Goal: Transaction & Acquisition: Download file/media

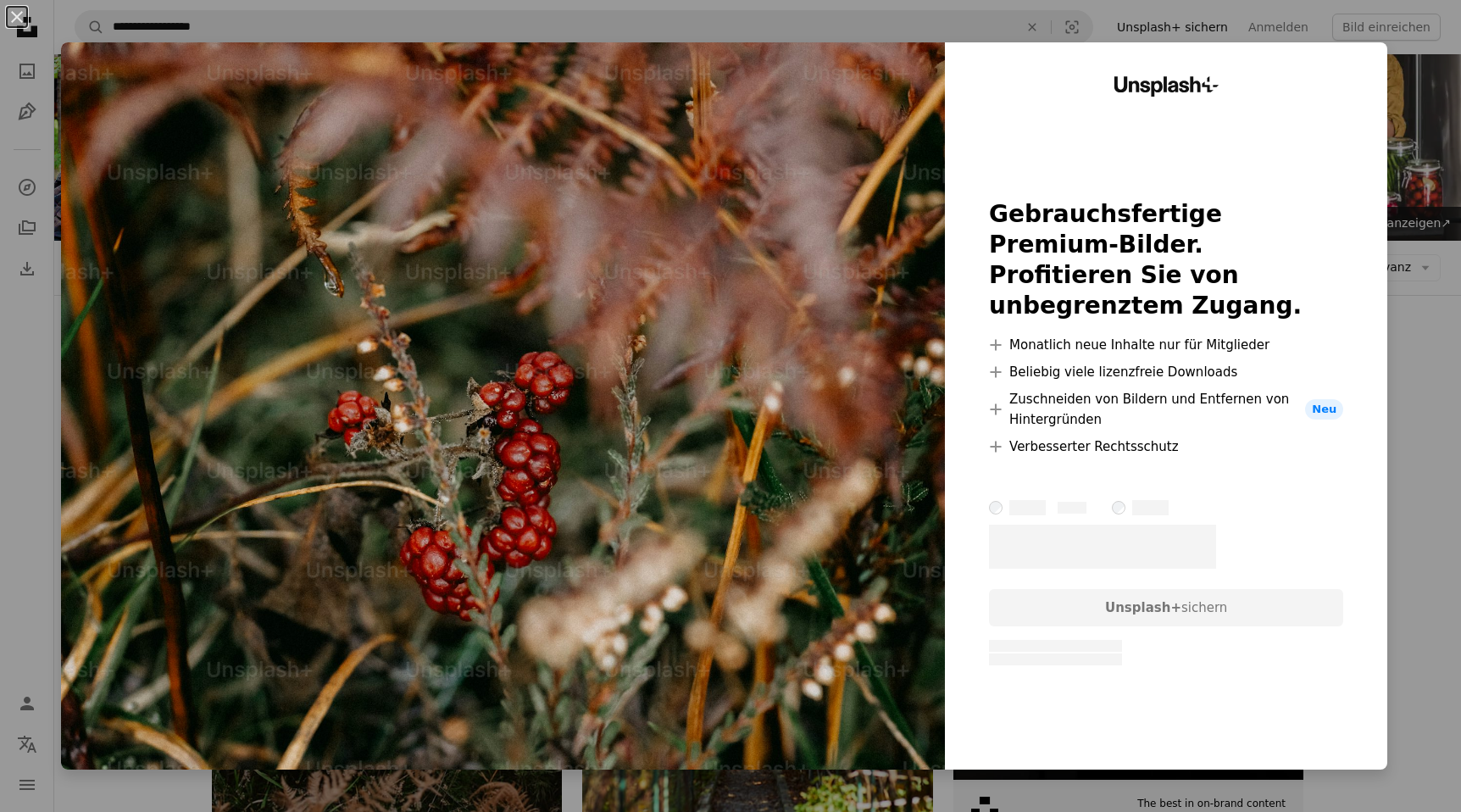
scroll to position [1291, 0]
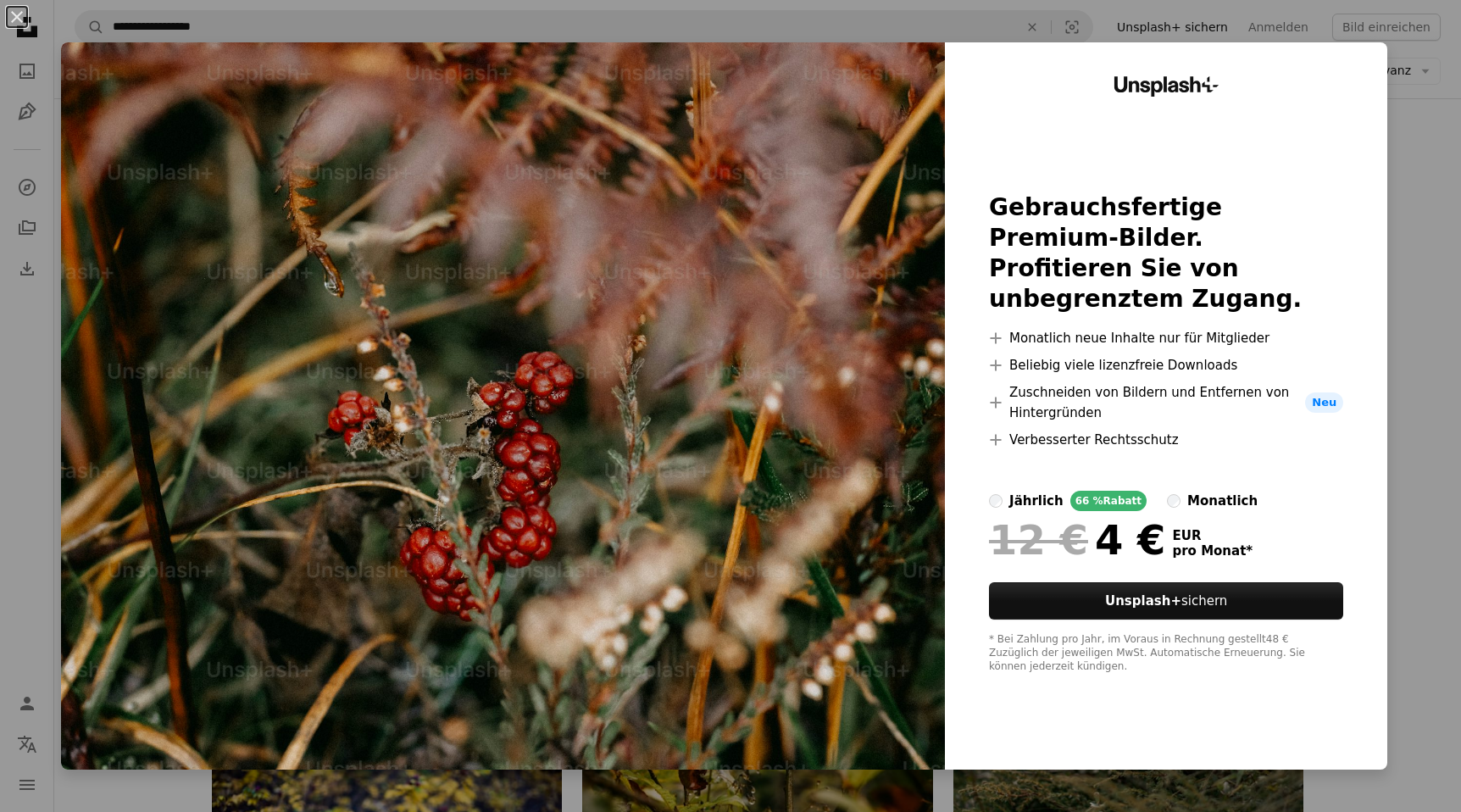
click at [1436, 641] on div "An X shape Unsplash+ Gebrauchsfertige Premium-Bilder. Profitieren Sie von unbeg…" at bounding box center [730, 406] width 1461 height 812
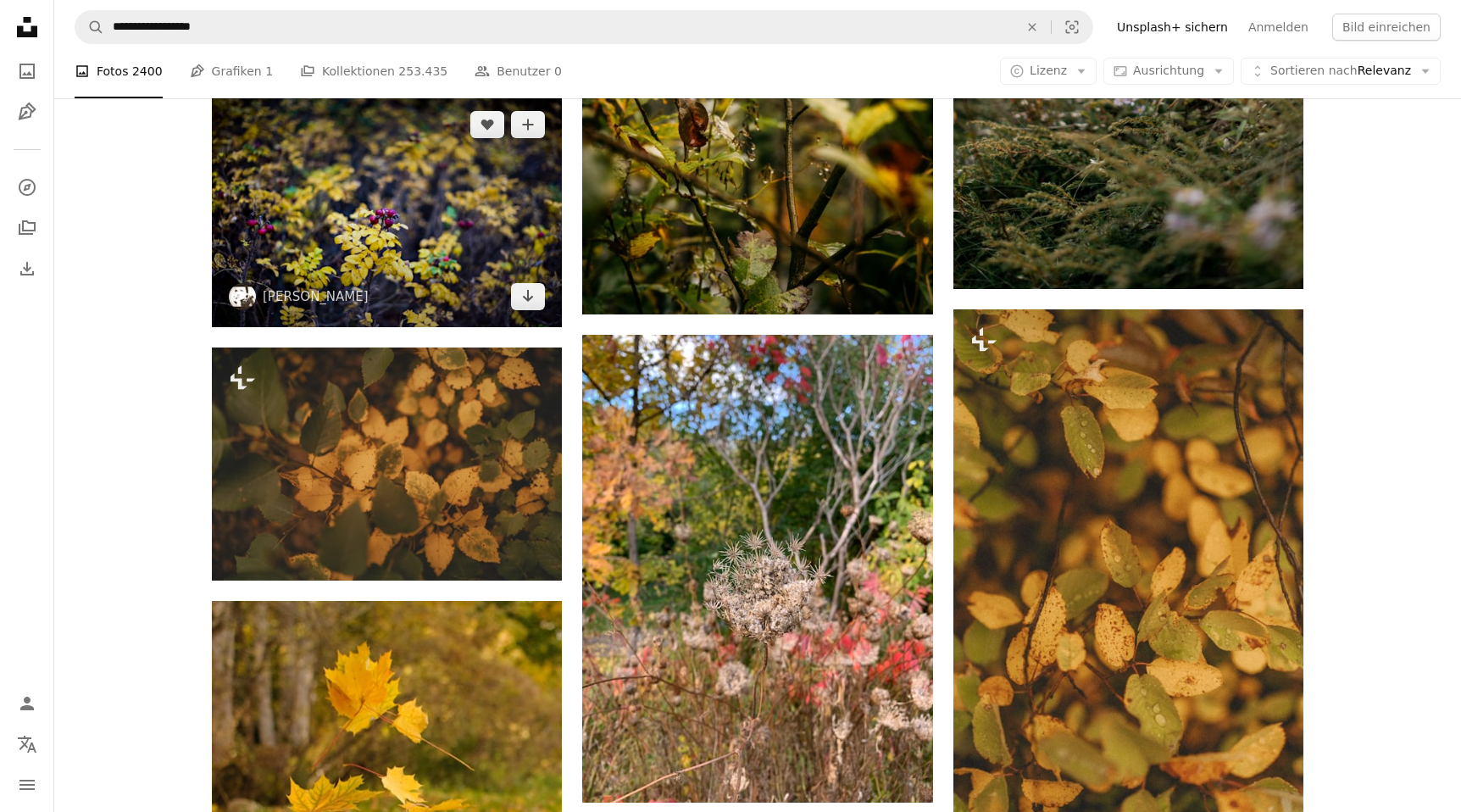
scroll to position [1972, 0]
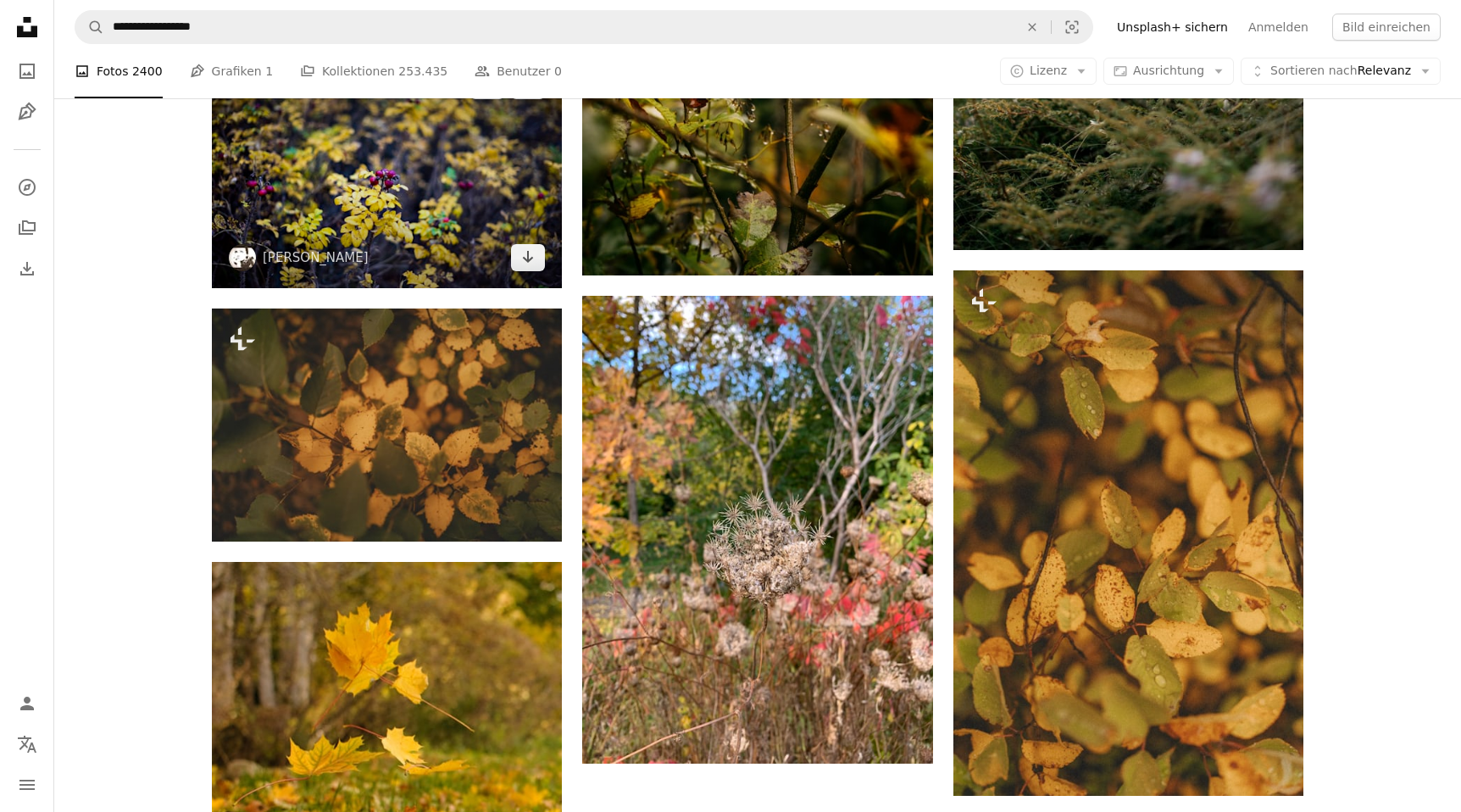
click at [379, 183] on img at bounding box center [386, 171] width 350 height 233
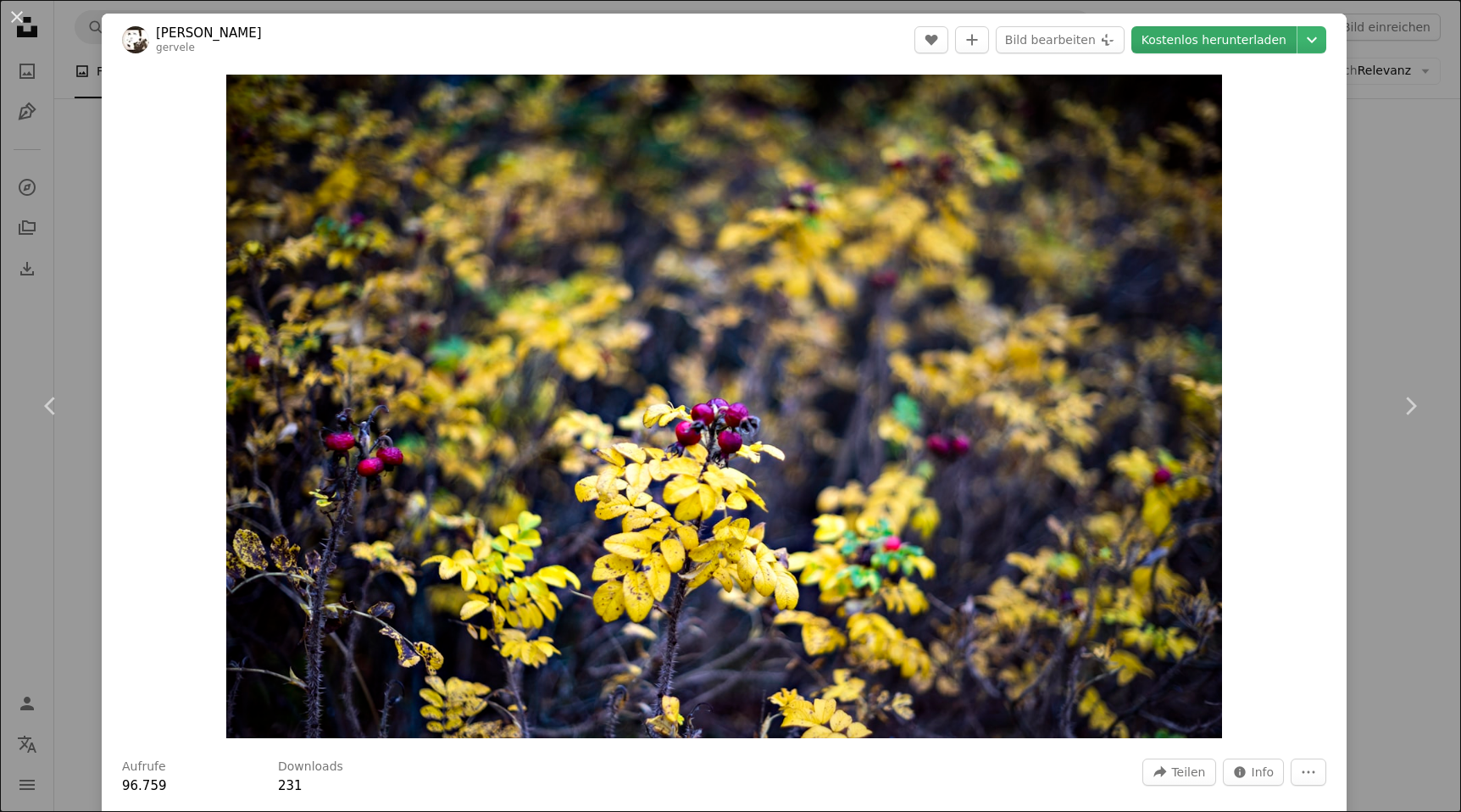
click at [1249, 42] on link "Kostenlos herunterladen" at bounding box center [1214, 40] width 165 height 27
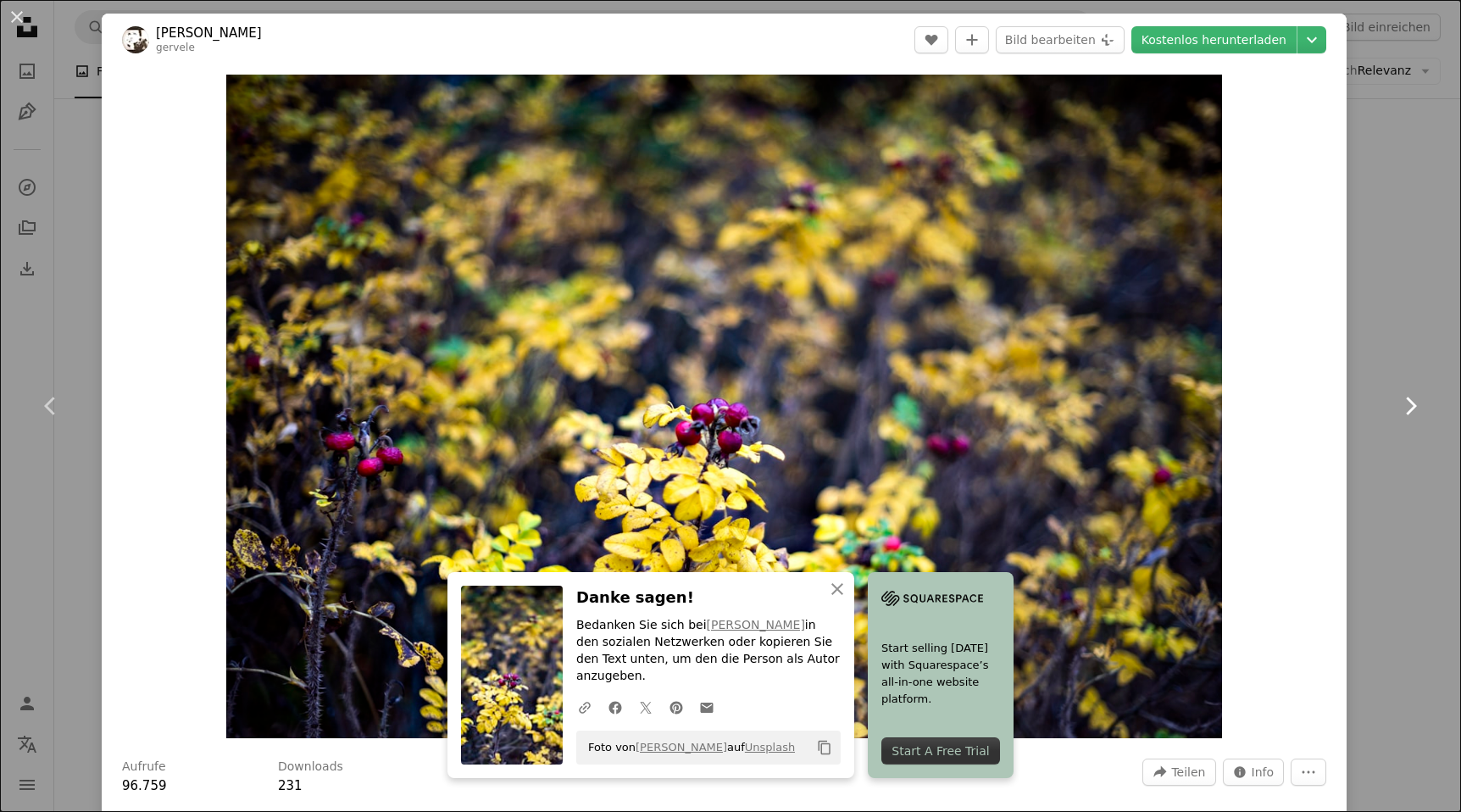
click at [1399, 447] on link "Chevron right" at bounding box center [1411, 406] width 102 height 162
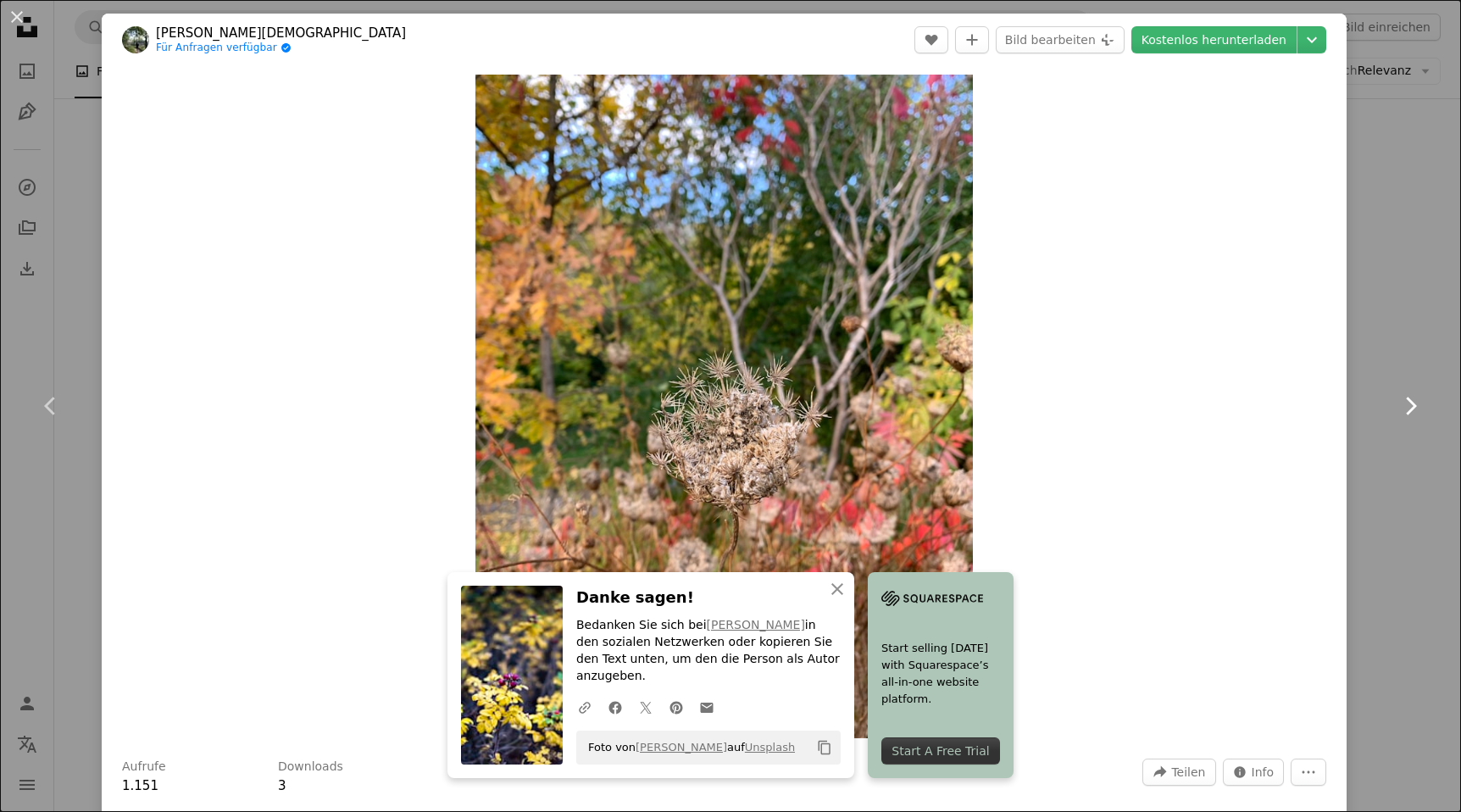
click at [1422, 327] on link "Chevron right" at bounding box center [1411, 406] width 102 height 162
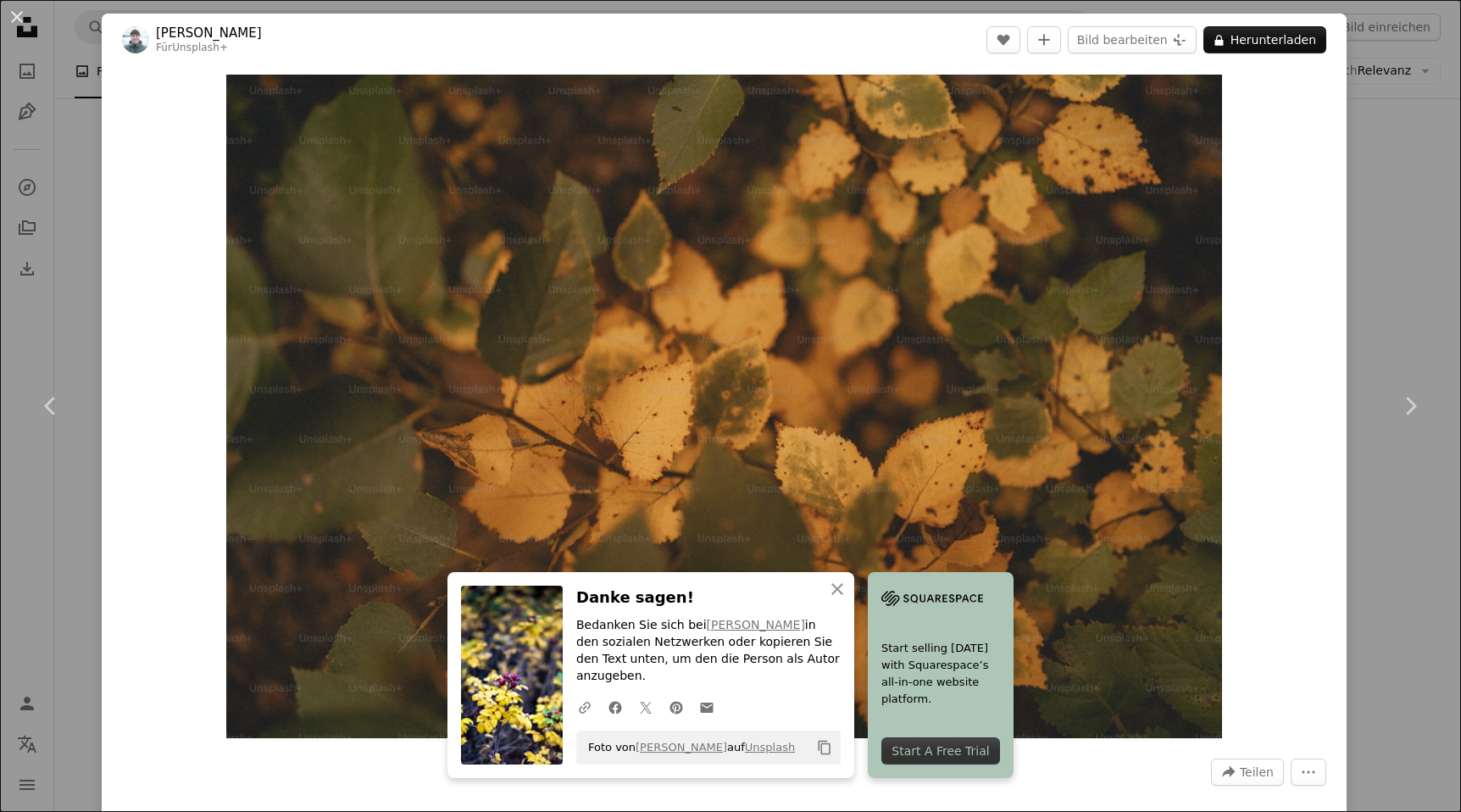
click at [62, 178] on div "An X shape Chevron left Chevron right An X shape Schließen Danke sagen! Bedanke…" at bounding box center [730, 406] width 1461 height 812
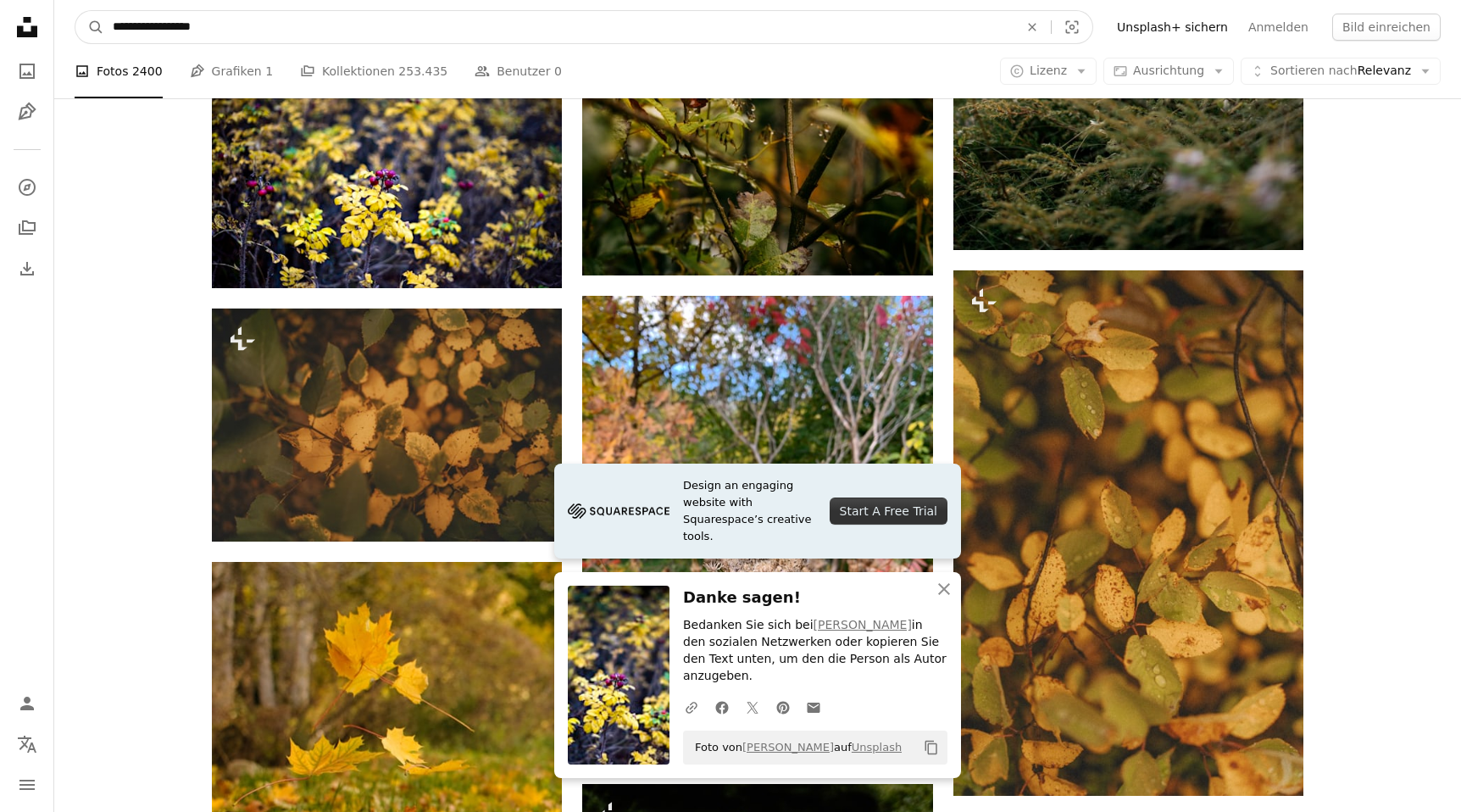
click at [175, 20] on input "**********" at bounding box center [558, 27] width 909 height 32
type input "********"
click at [76, 11] on button "A magnifying glass" at bounding box center [90, 27] width 29 height 32
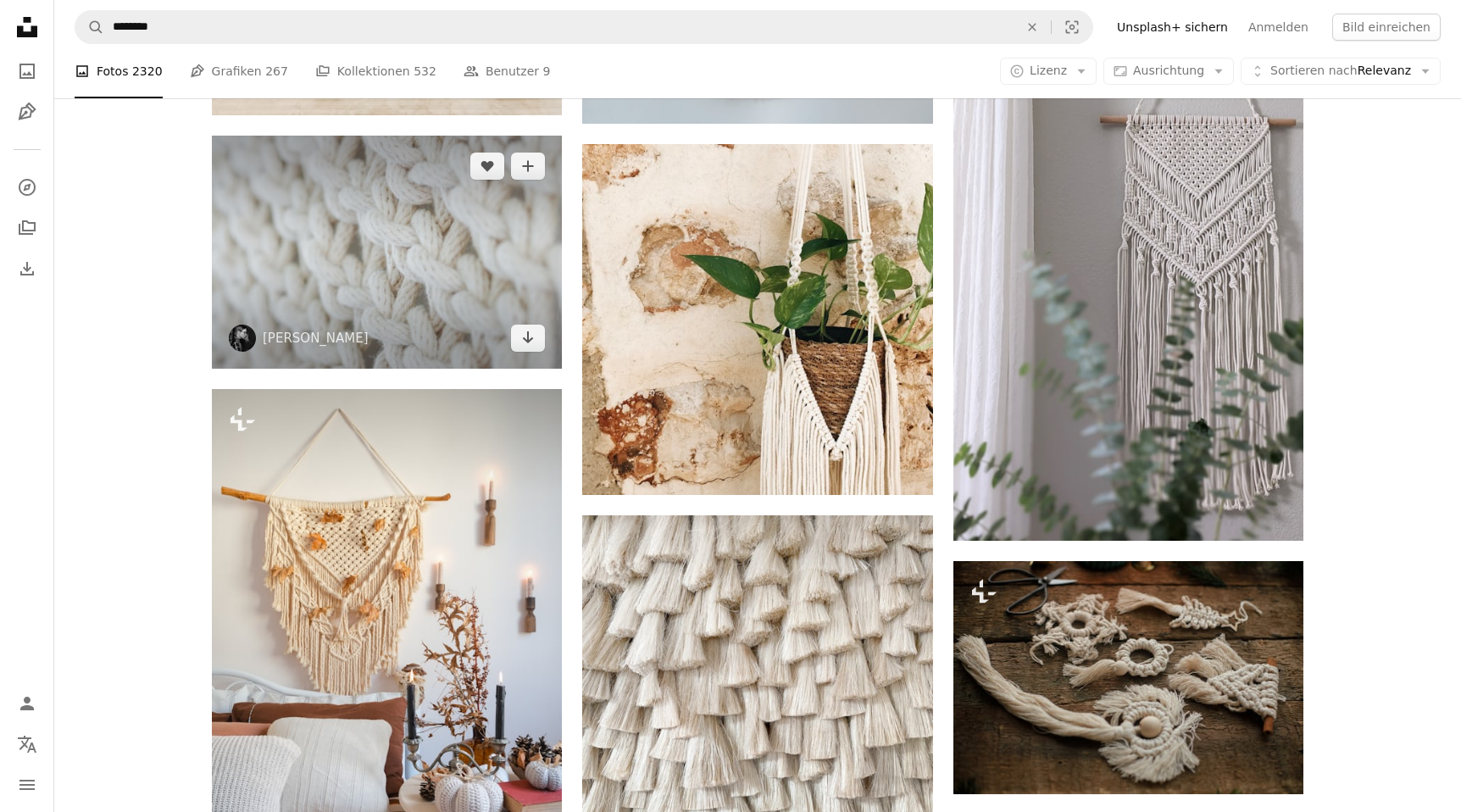
scroll to position [853, 0]
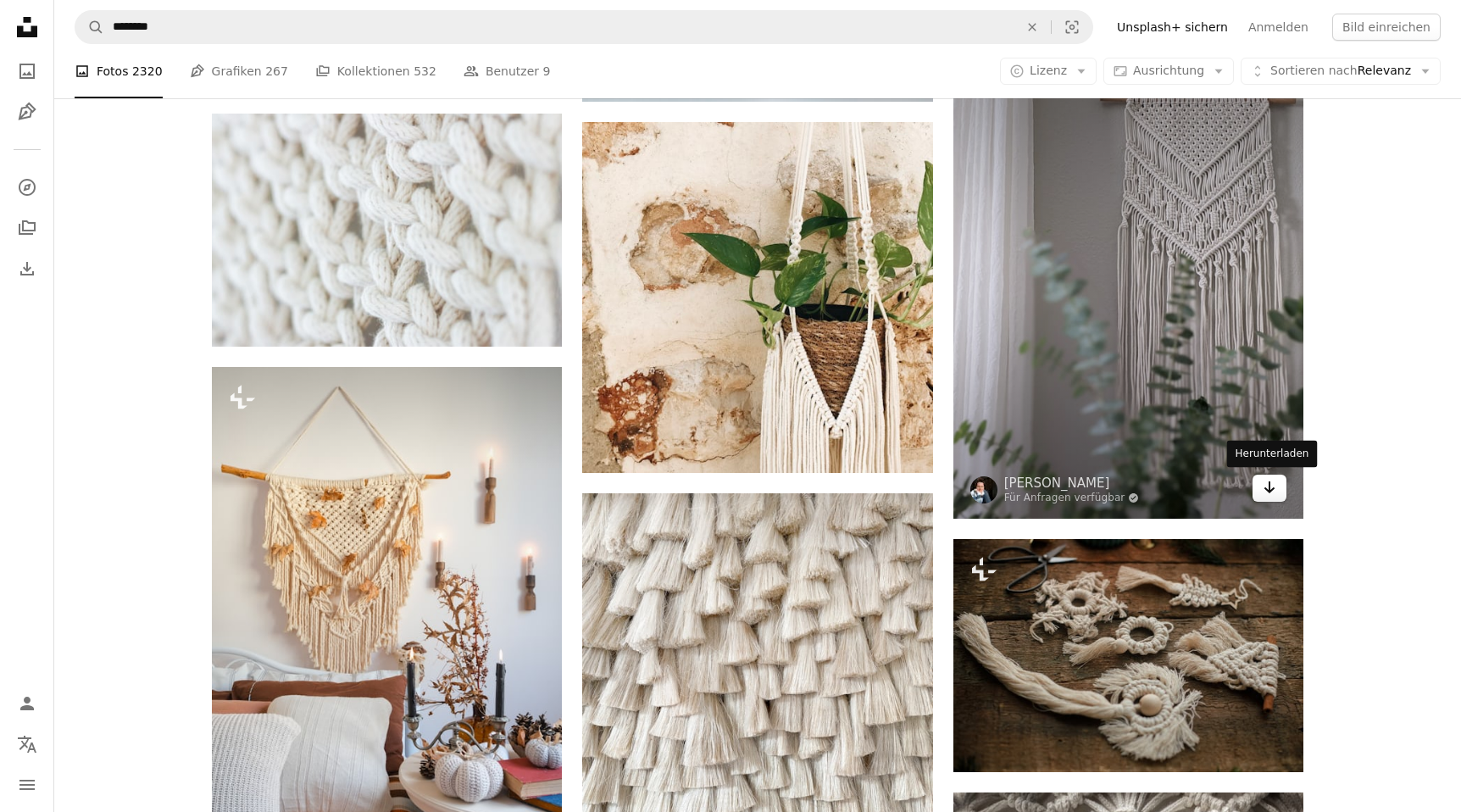
click at [1268, 491] on icon "Herunterladen" at bounding box center [1270, 487] width 11 height 12
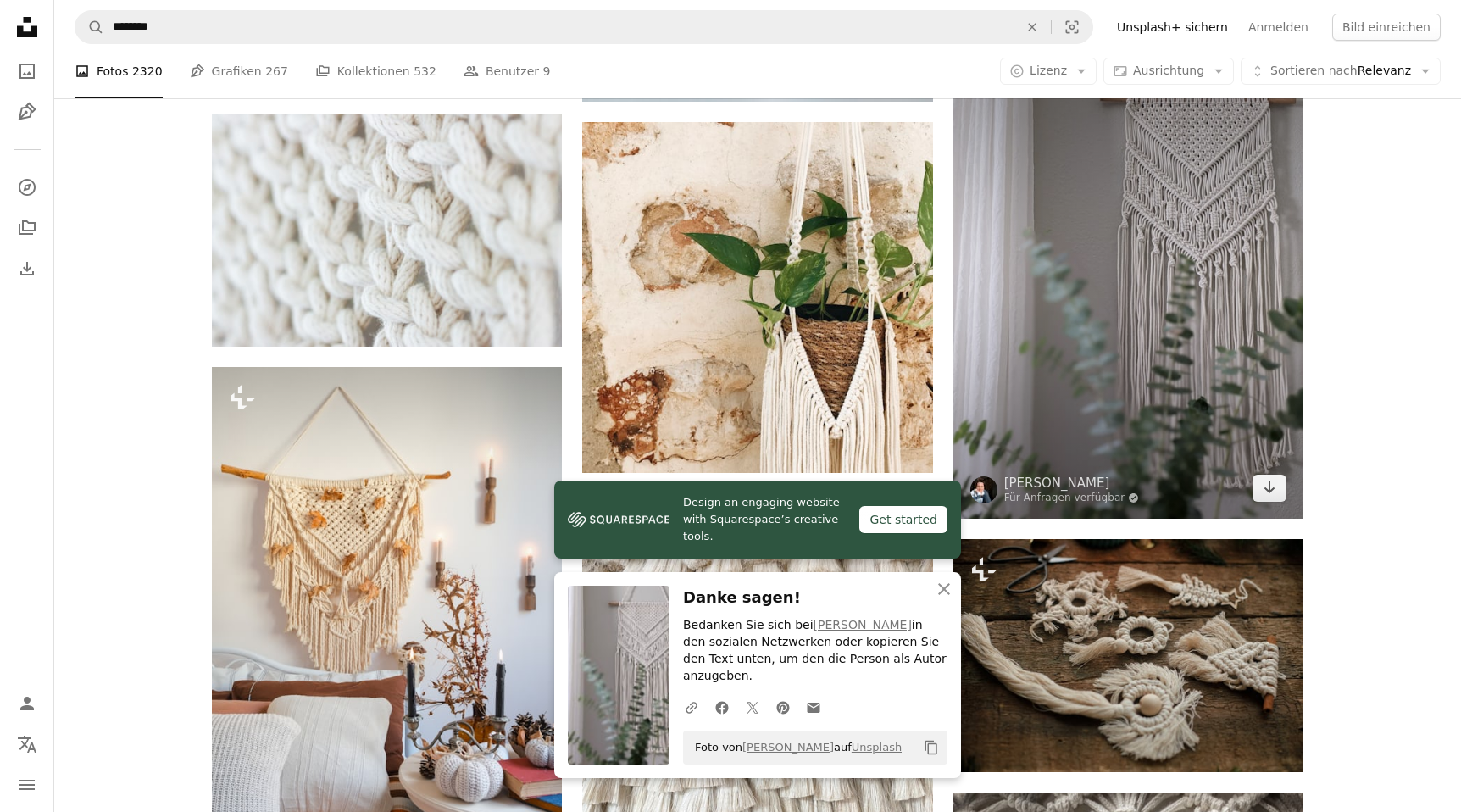
click at [1163, 407] on img at bounding box center [1129, 284] width 350 height 467
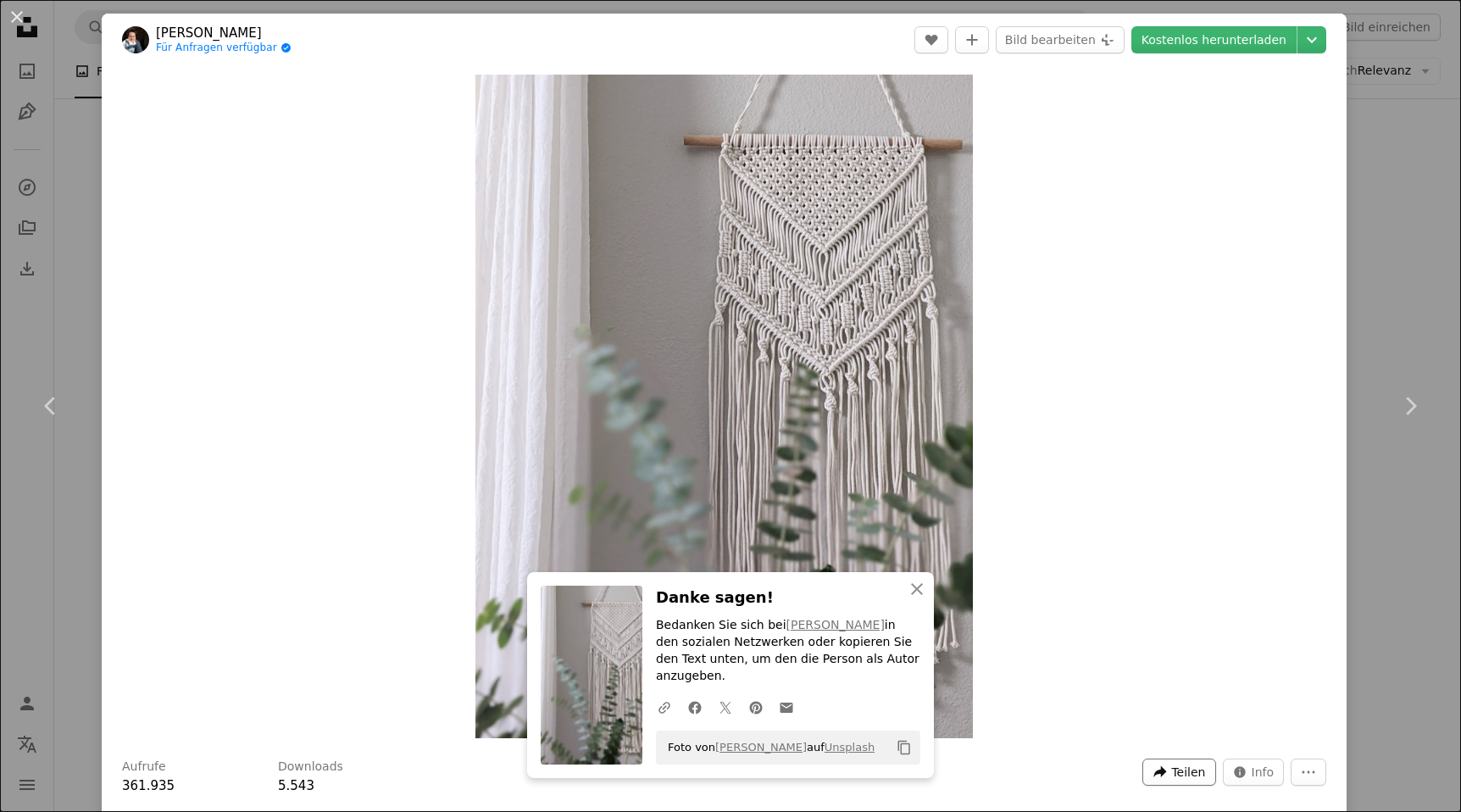
click at [1199, 769] on span "Teilen" at bounding box center [1188, 771] width 34 height 25
click at [1162, 724] on div "A URL sharing icon (chains) Link kopieren" at bounding box center [1153, 730] width 139 height 30
